Goal: Task Accomplishment & Management: Complete application form

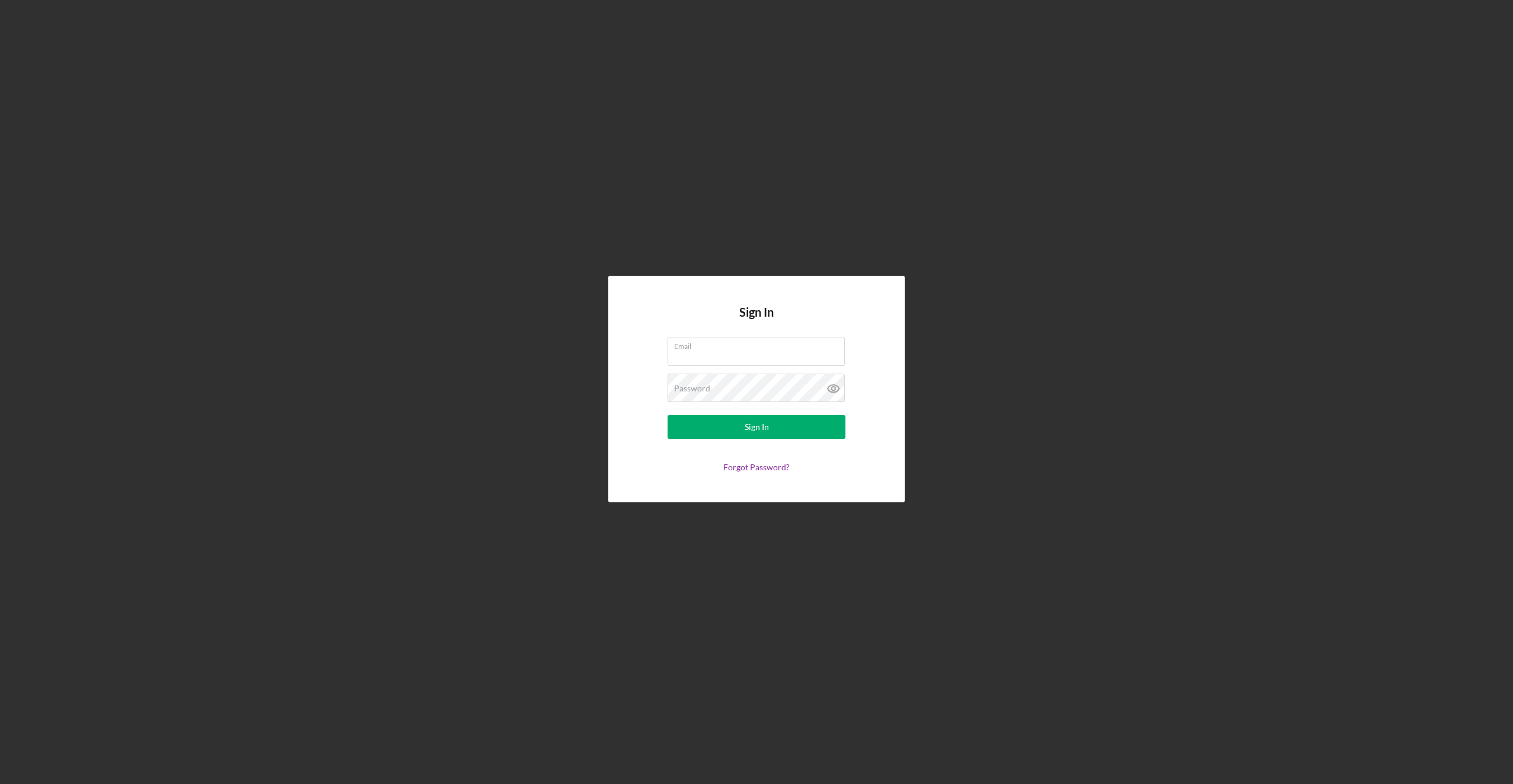
type input "[EMAIL_ADDRESS][DOMAIN_NAME]"
click at [730, 441] on form "Email [EMAIL_ADDRESS][DOMAIN_NAME] Password Sign In Forgot Password?" at bounding box center [756, 405] width 237 height 135
click at [734, 430] on button "Sign In" at bounding box center [756, 427] width 178 height 24
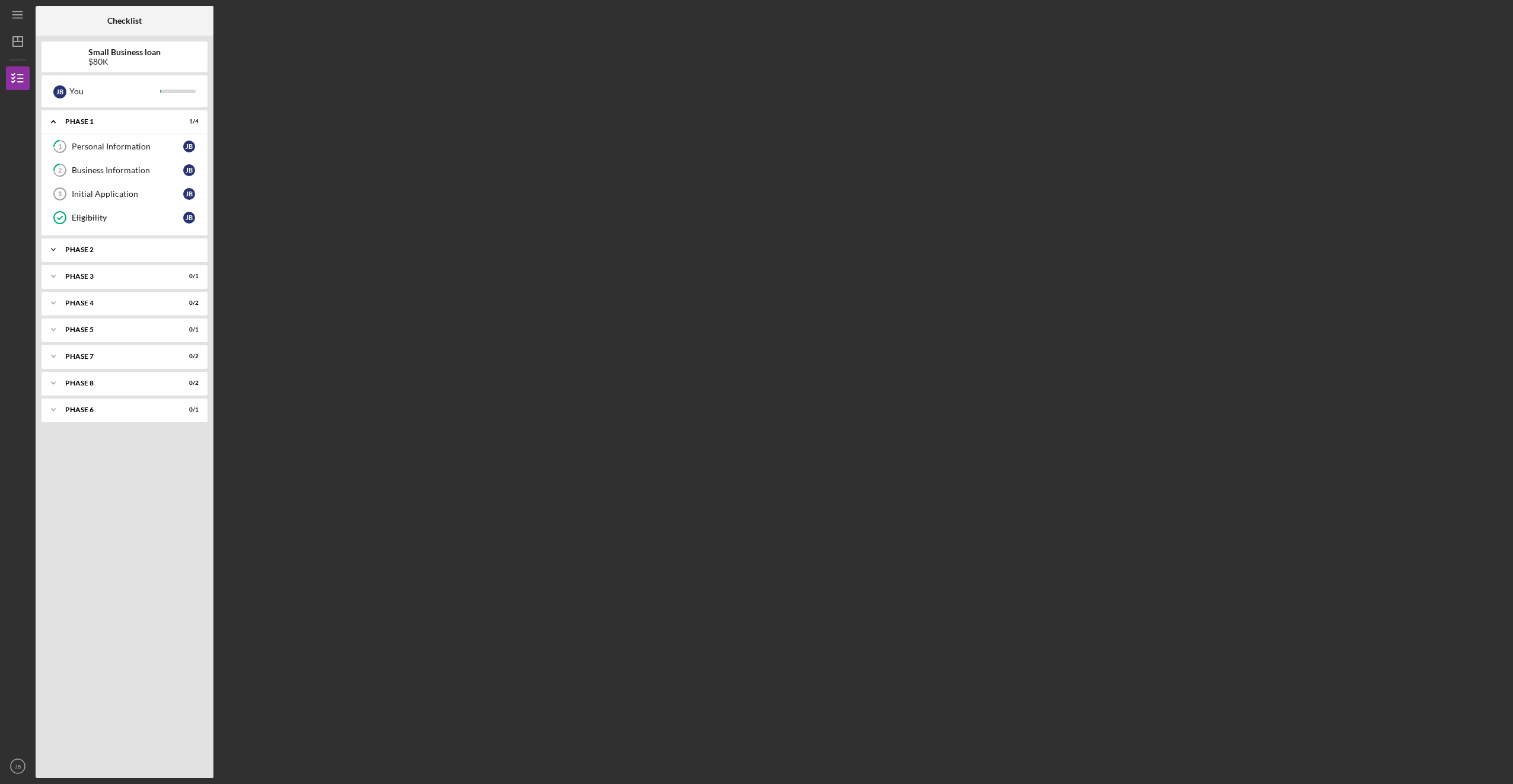
click at [90, 253] on div "Phase 2" at bounding box center [129, 250] width 127 height 7
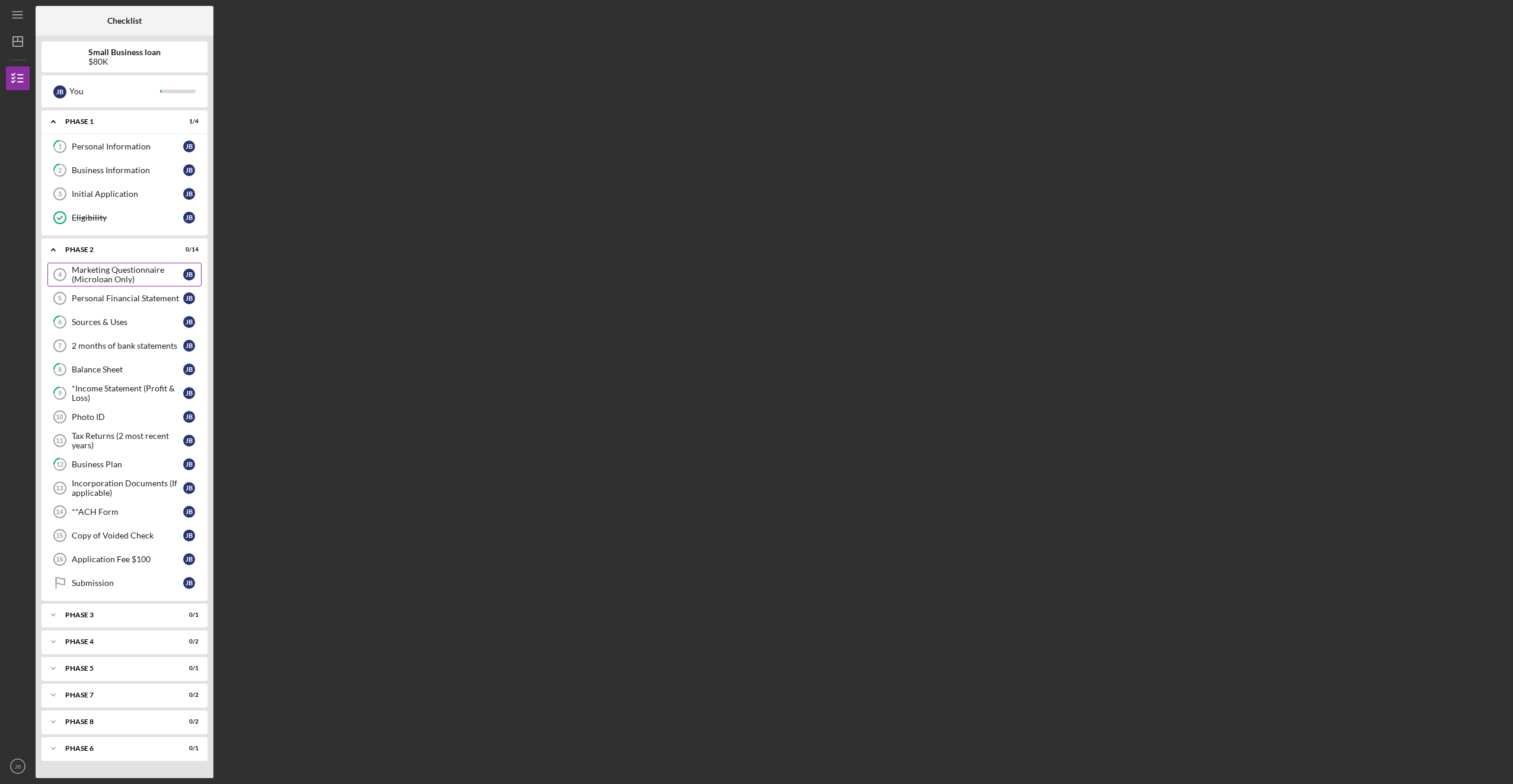
click at [102, 275] on div "Marketing Questionnaire (Microloan Only)" at bounding box center [127, 274] width 112 height 19
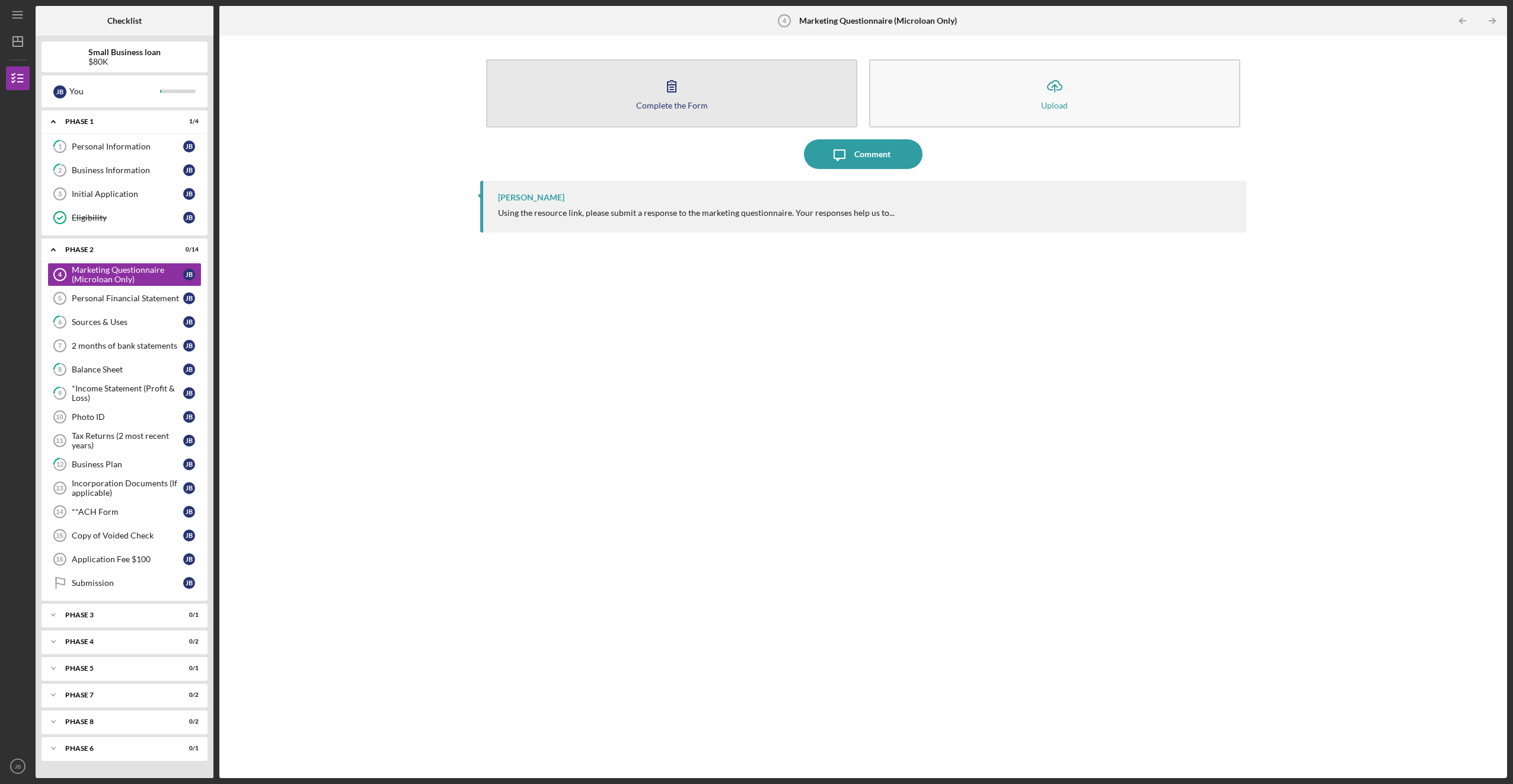
click at [632, 91] on button "Complete the Form Form" at bounding box center [672, 94] width 371 height 69
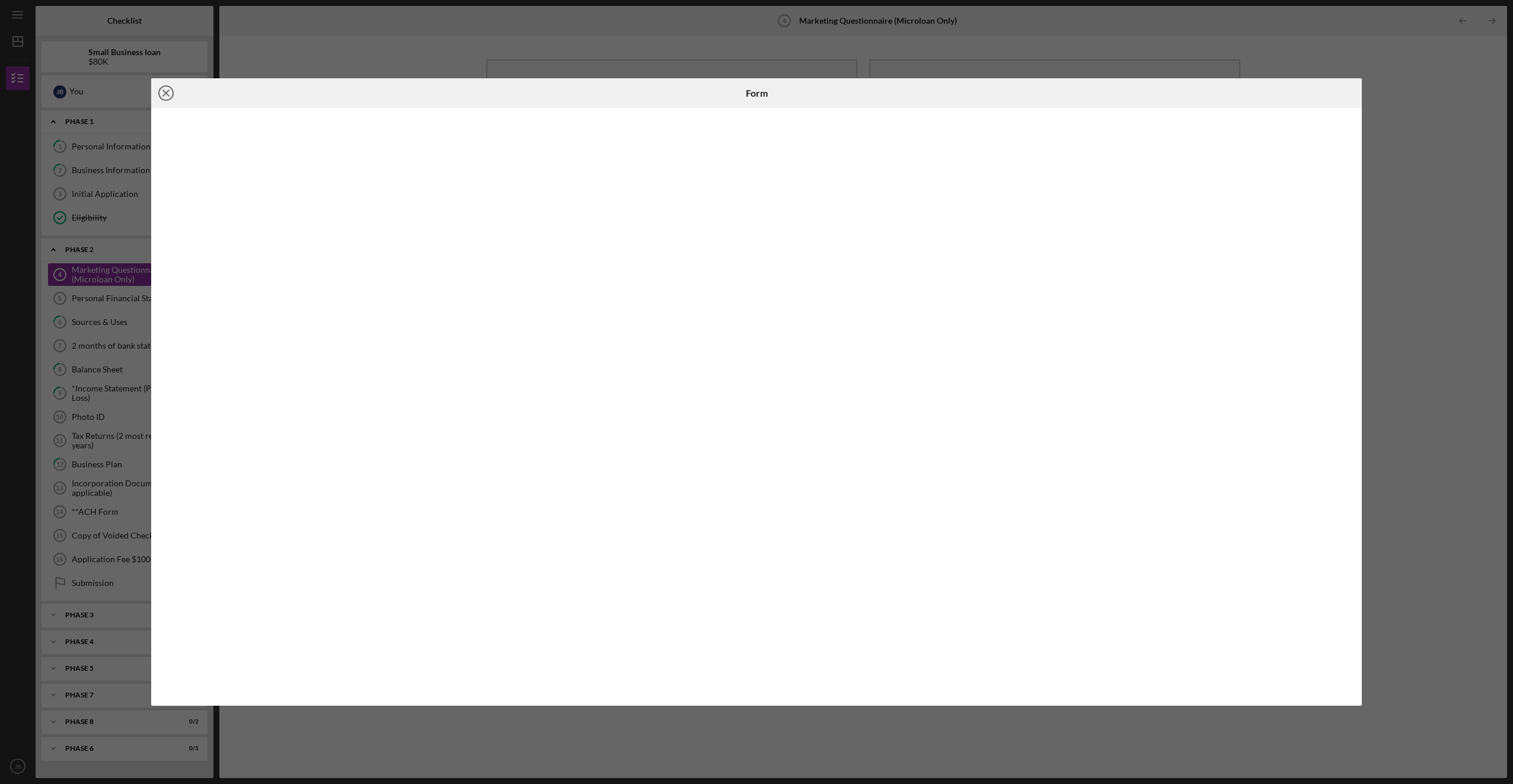
click at [160, 92] on icon "Icon/Close" at bounding box center [166, 93] width 29 height 29
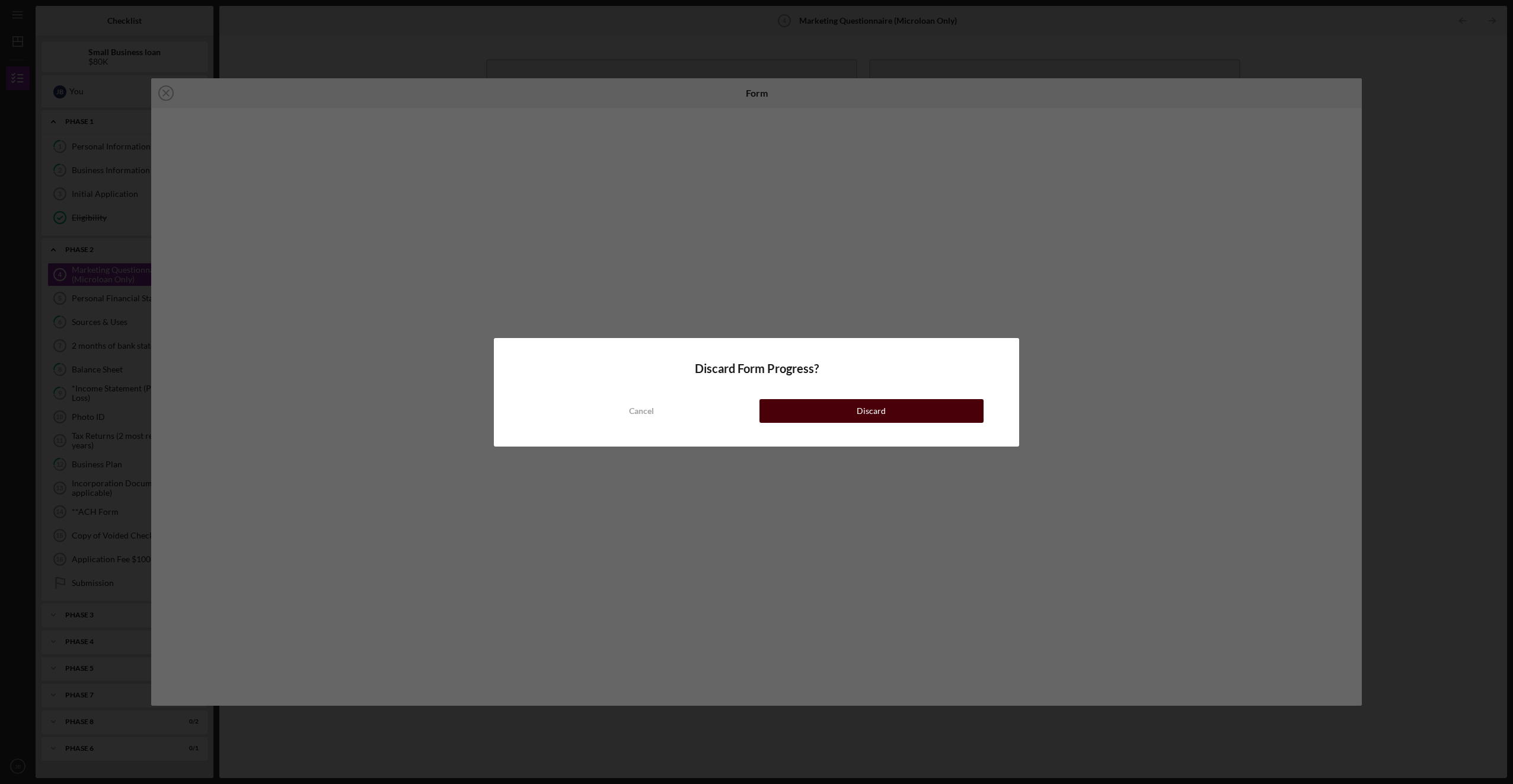
click at [878, 409] on div "Discard" at bounding box center [872, 410] width 29 height 24
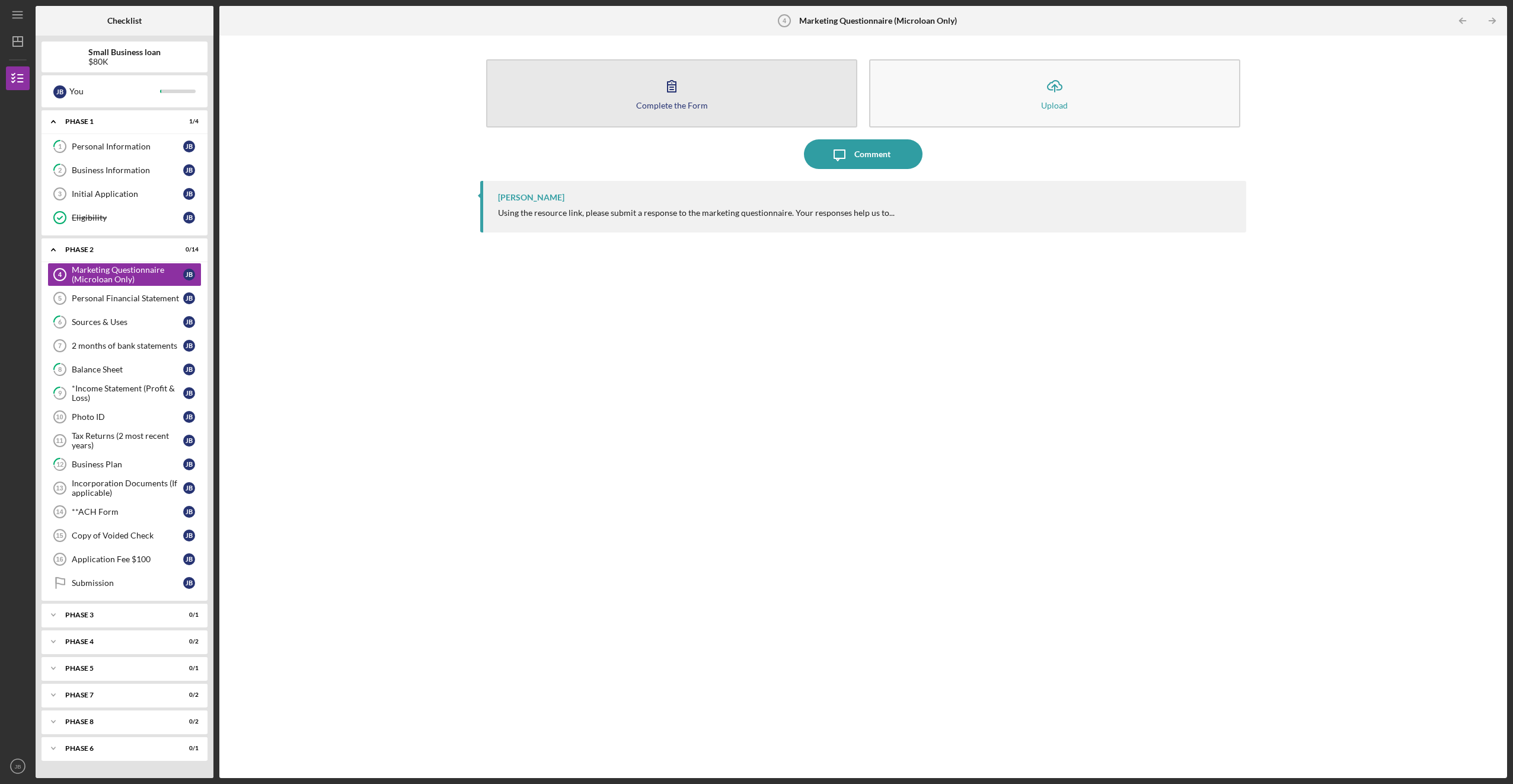
click at [710, 109] on button "Complete the Form Form" at bounding box center [672, 94] width 371 height 69
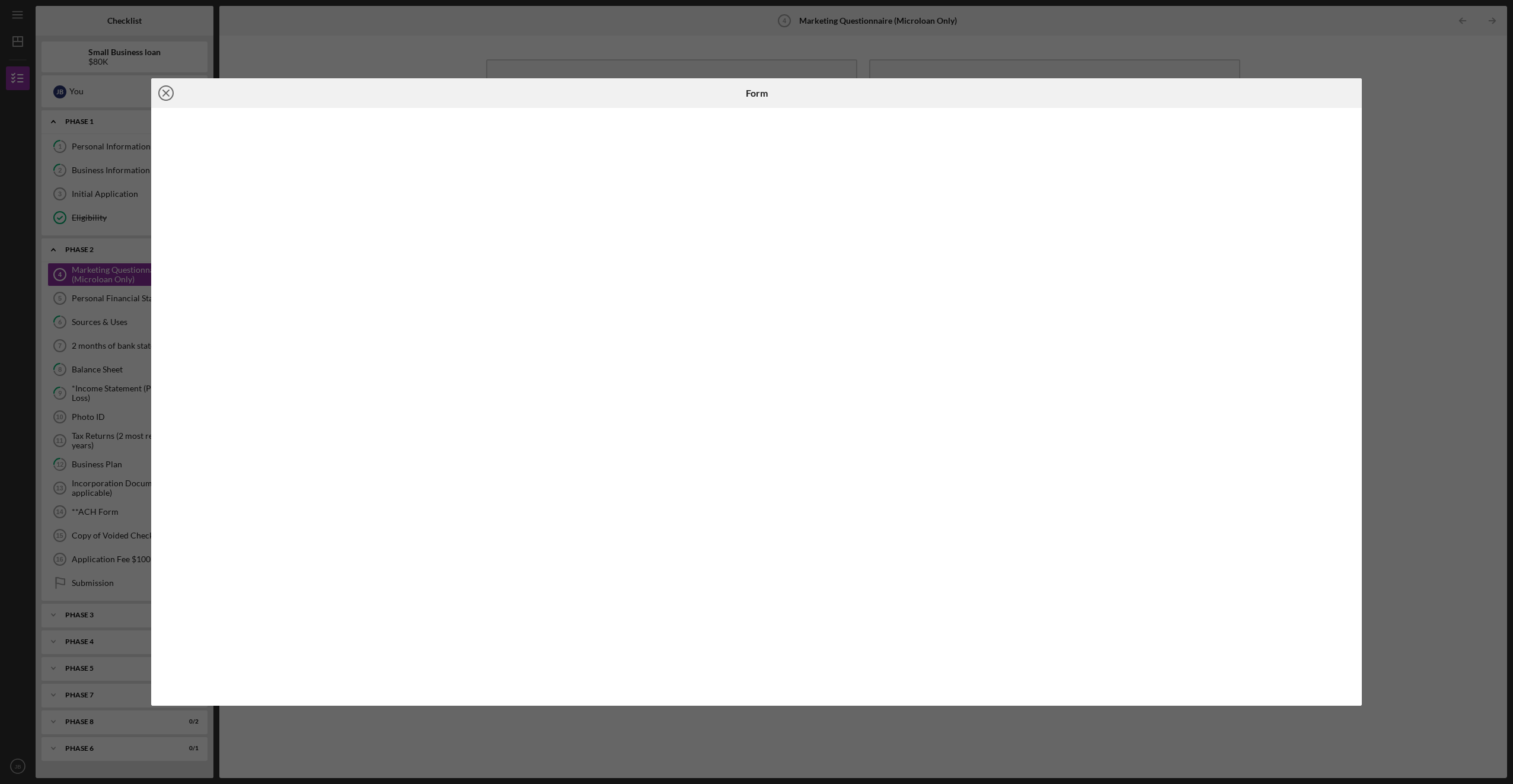
click at [167, 82] on icon "Icon/Close" at bounding box center [166, 93] width 29 height 29
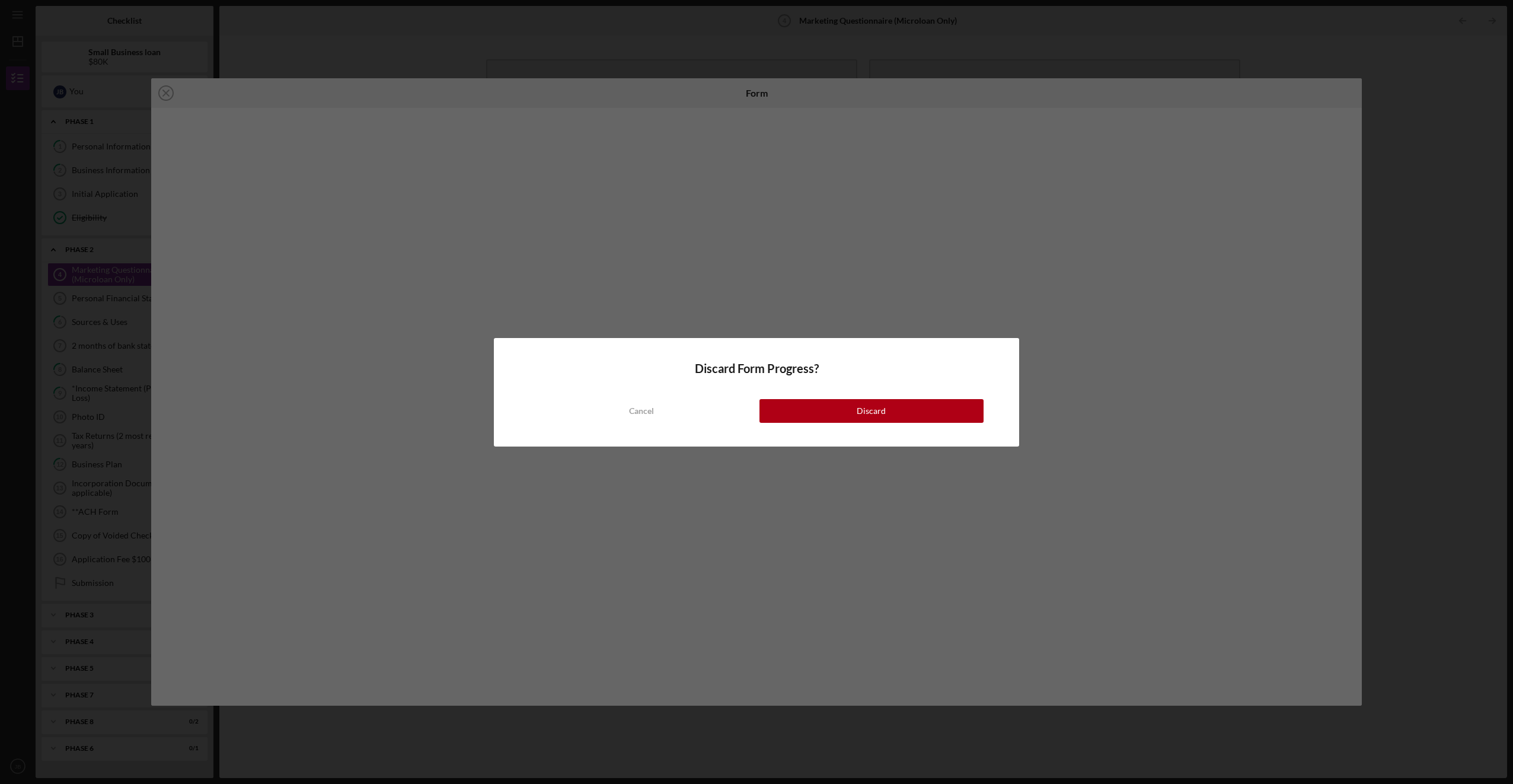
click at [413, 181] on div "Discard Form Progress? Cancel Discard" at bounding box center [756, 392] width 1513 height 784
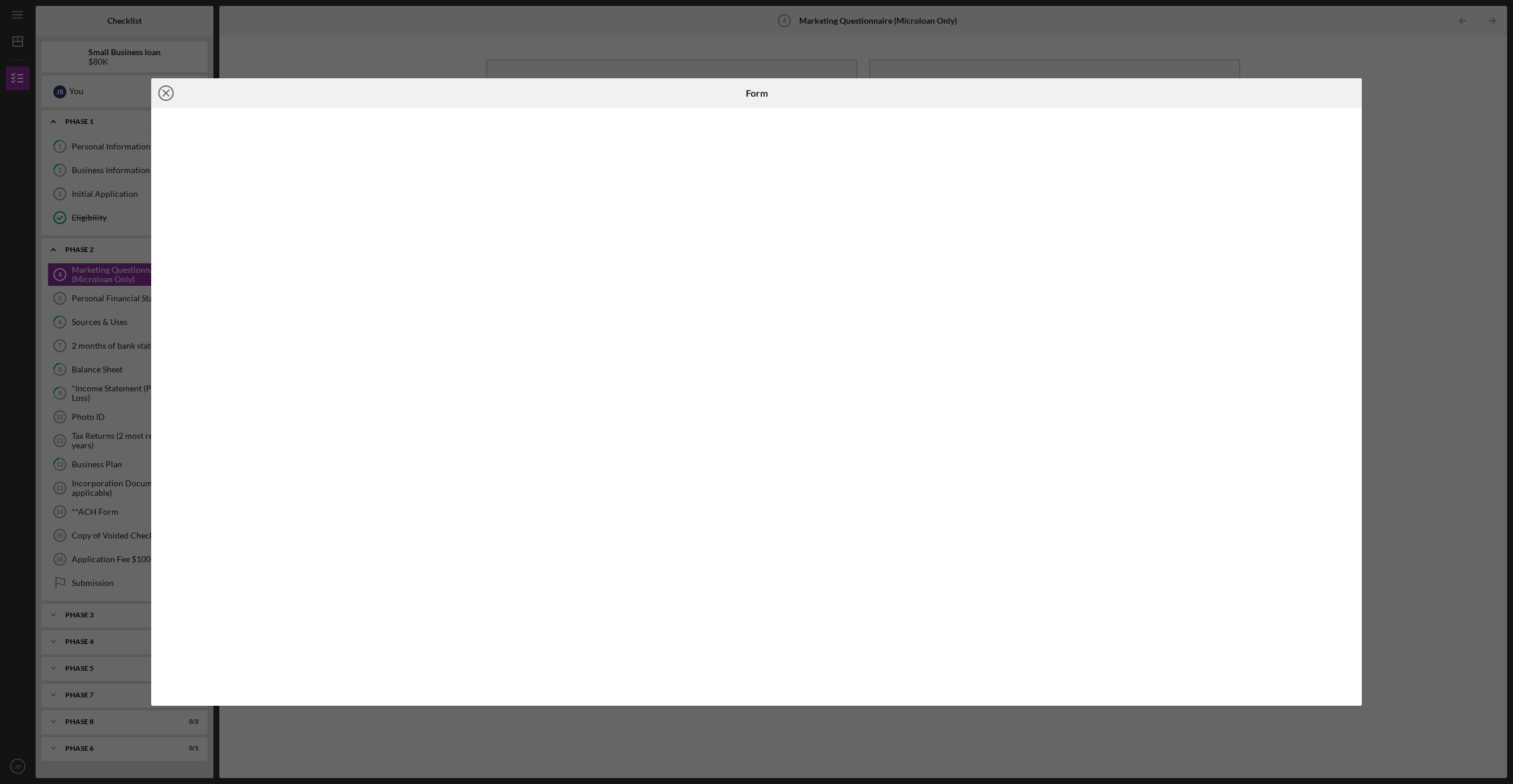
click at [166, 92] on line at bounding box center [166, 92] width 6 height 6
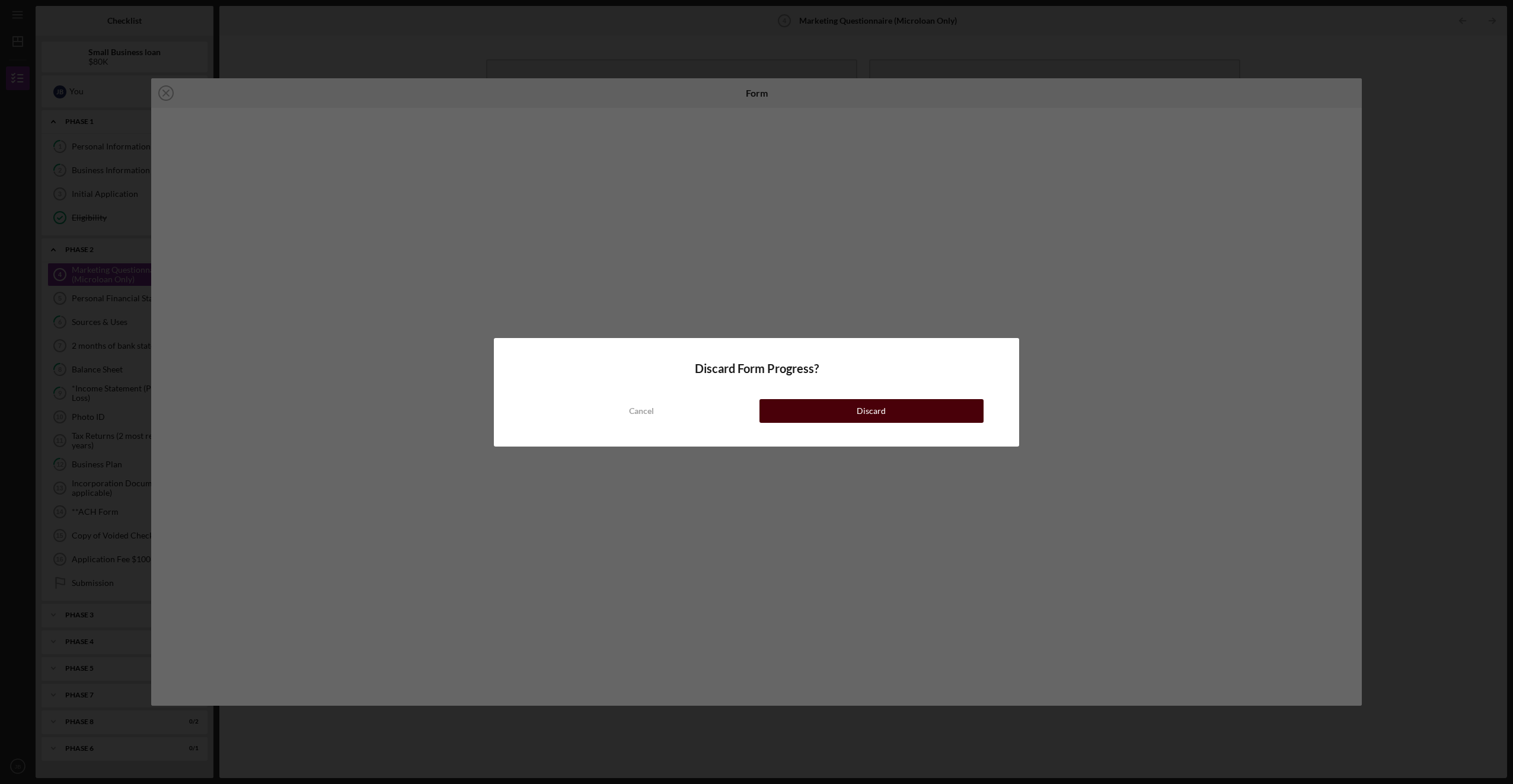
click at [884, 410] on div "Discard" at bounding box center [872, 410] width 29 height 24
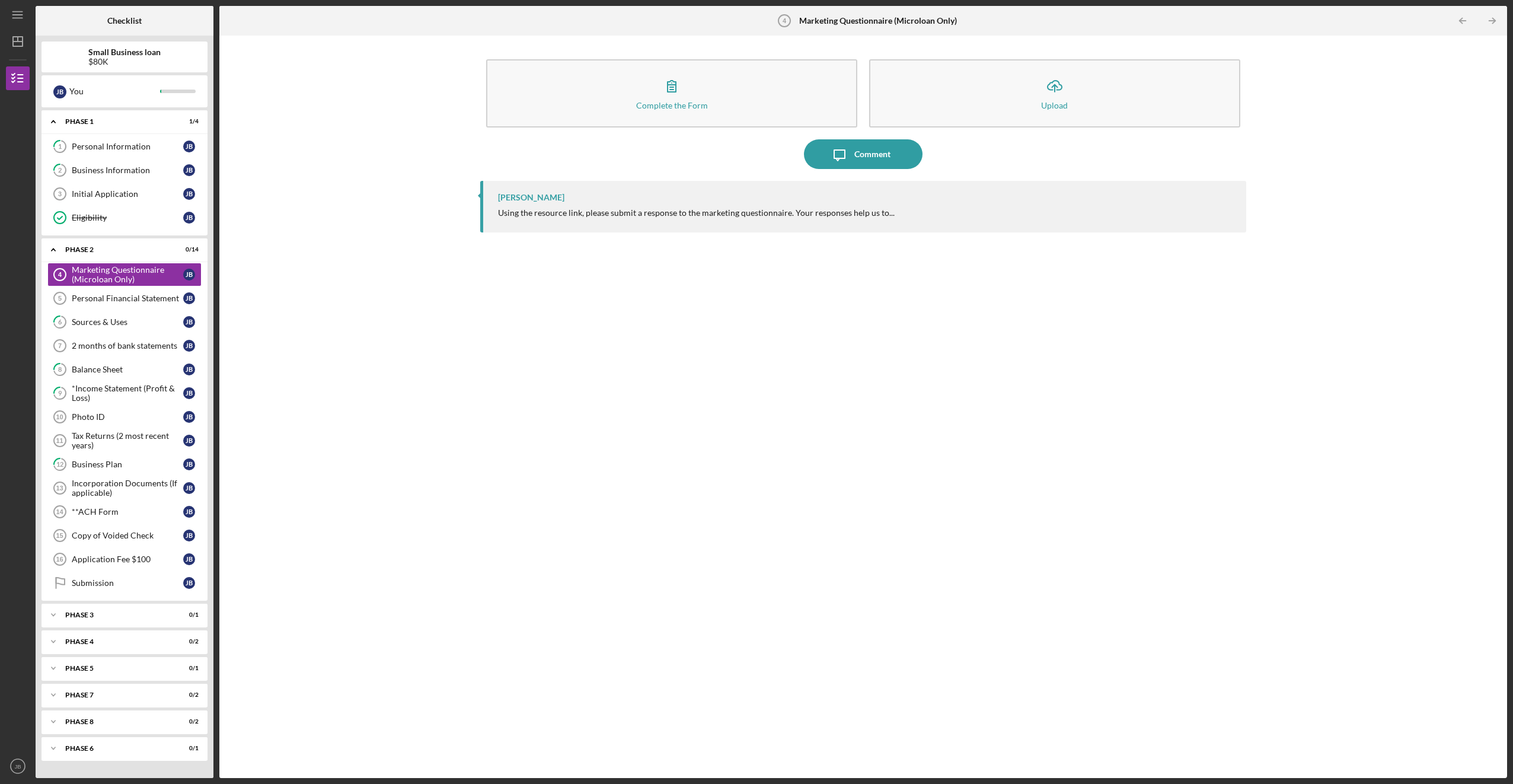
click at [351, 220] on div "Complete the Form Form Icon/Upload Upload Icon/Message Comment [PERSON_NAME] Us…" at bounding box center [863, 406] width 1276 height 730
